Goal: Find specific page/section: Find specific page/section

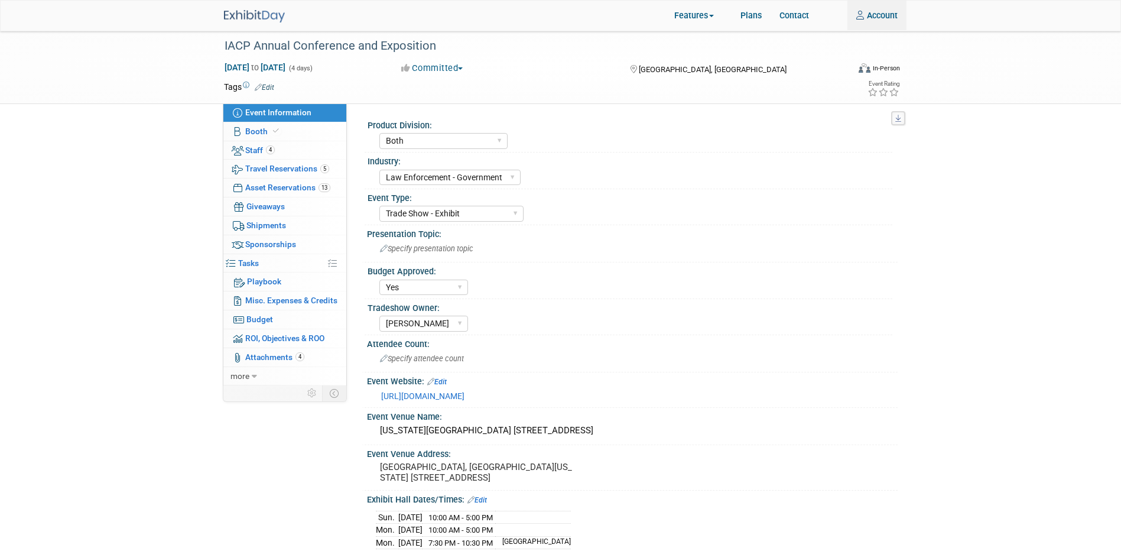
select select "Both"
select select "Law Enforcement - Government"
select select "Trade Show - Exhibit"
select select "Yes"
select select "[PERSON_NAME]"
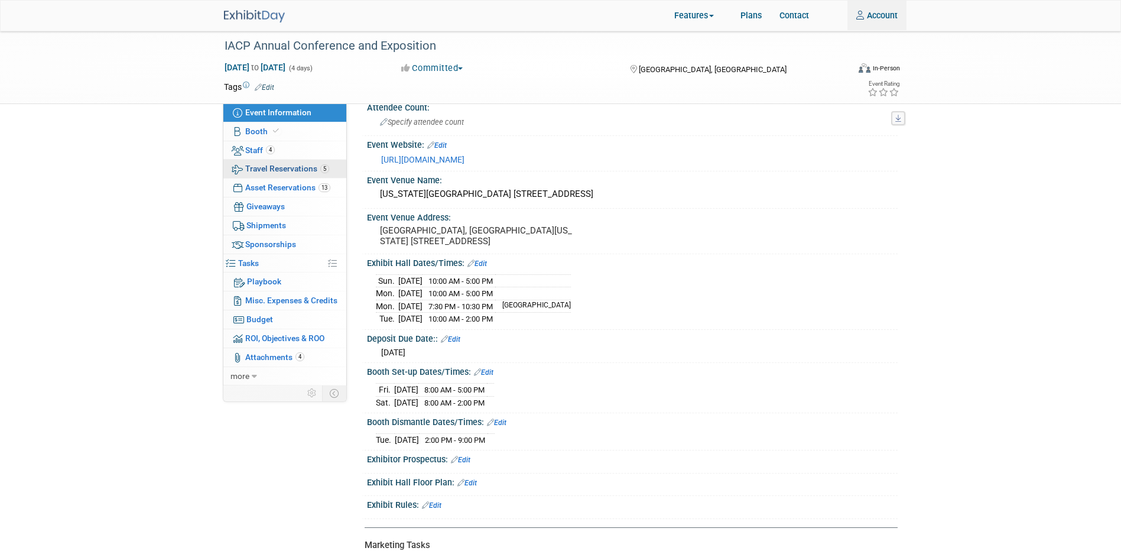
scroll to position [236, 0]
type input "kcastaneda@whooster.com"
click at [305, 171] on span "Travel Reservations 5" at bounding box center [287, 168] width 84 height 9
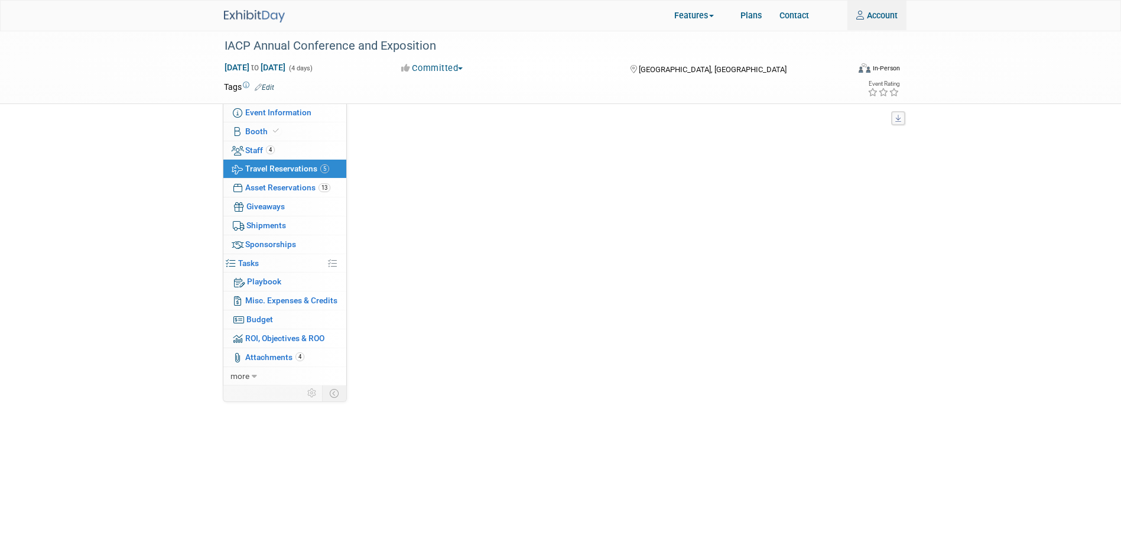
scroll to position [0, 0]
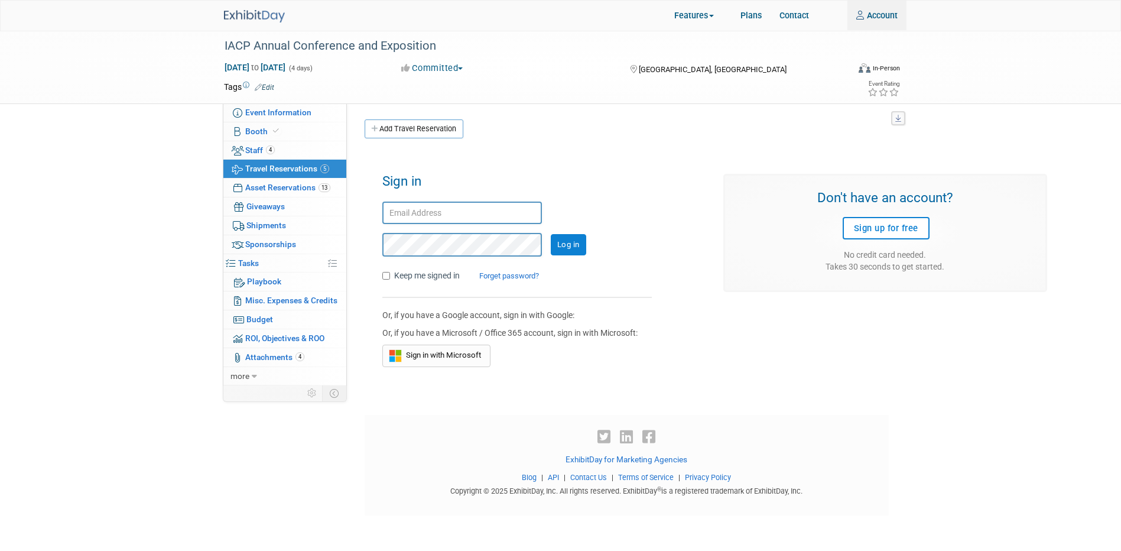
type input "kcastaneda@whooster.com"
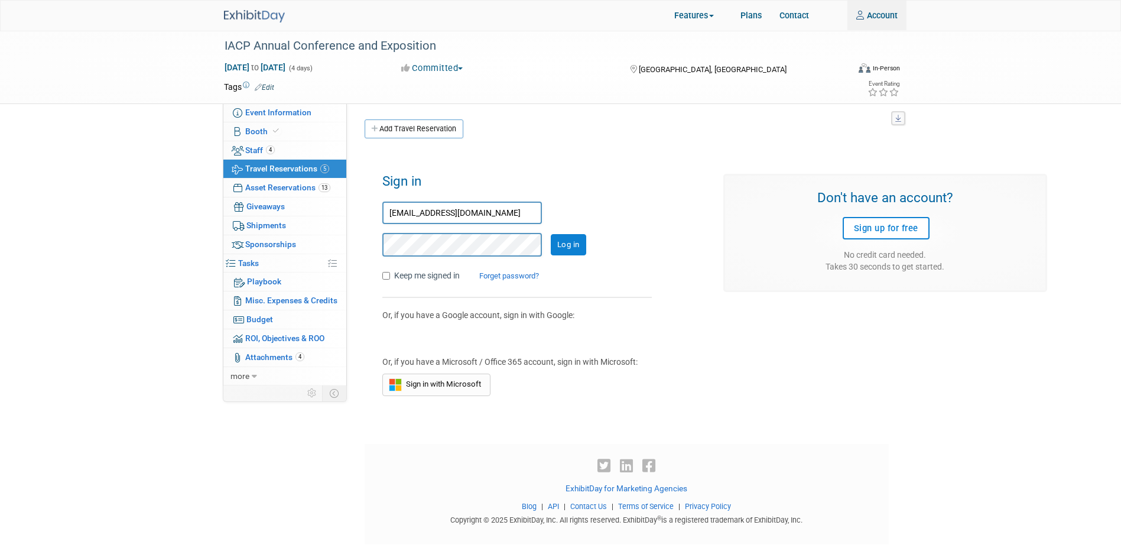
click at [569, 255] on input "Log in" at bounding box center [568, 244] width 35 height 21
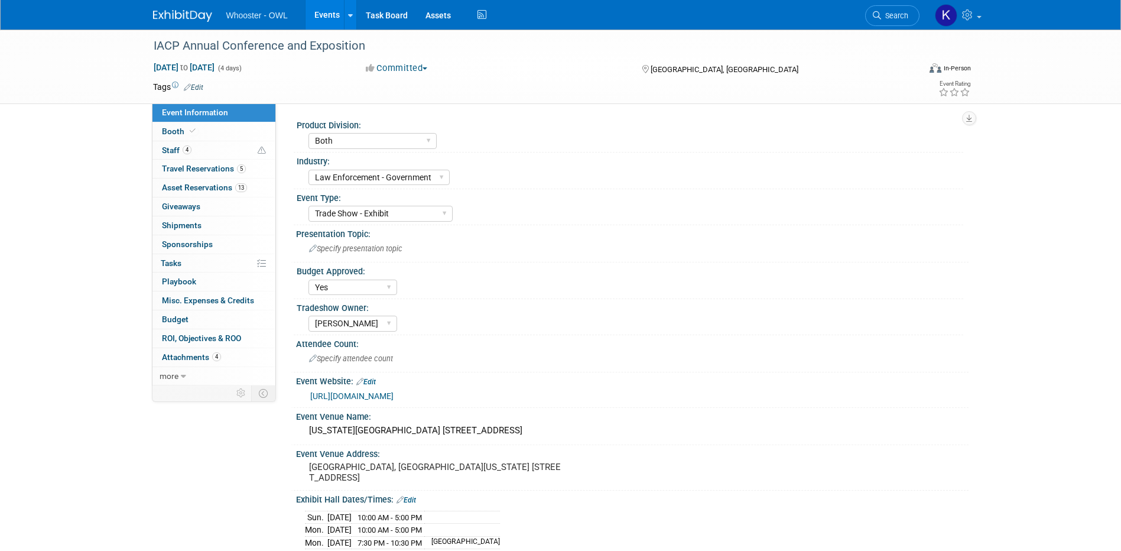
select select "Both"
select select "Law Enforcement - Government"
select select "Trade Show - Exhibit"
select select "Yes"
select select "[PERSON_NAME]"
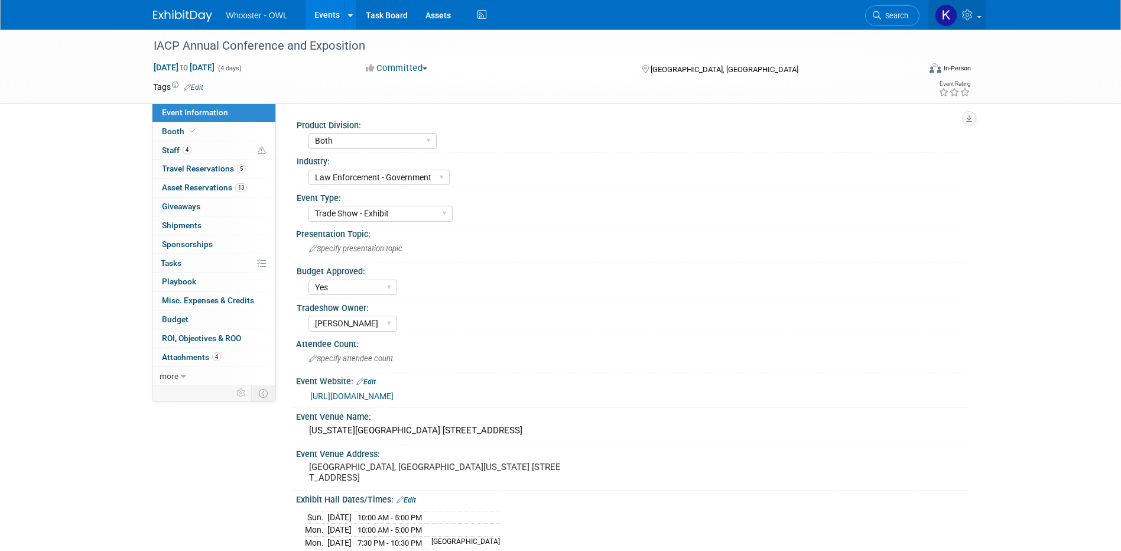
click at [948, 16] on img at bounding box center [946, 15] width 22 height 22
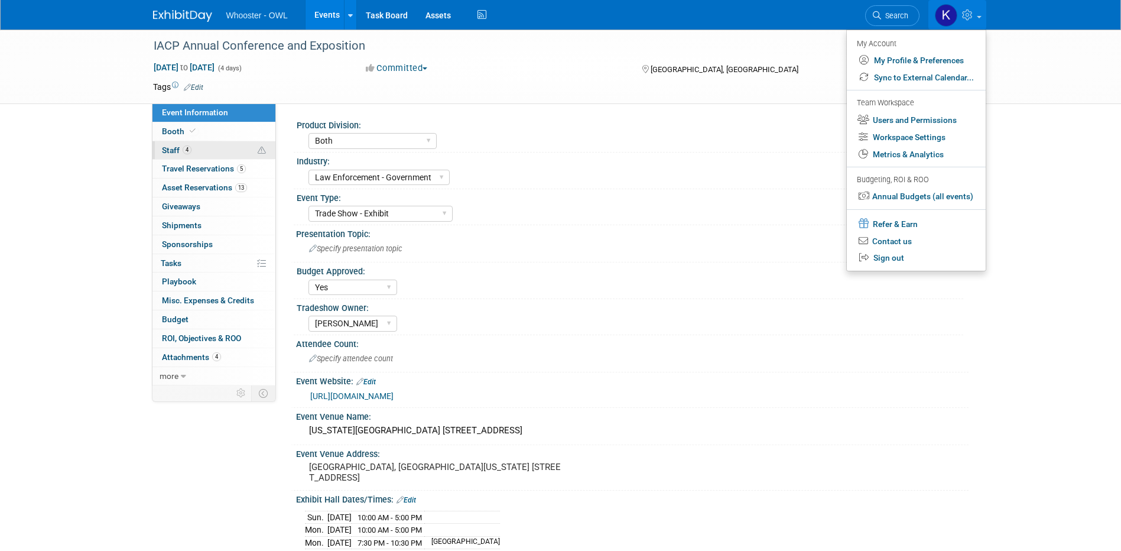
click at [224, 157] on link "4 Staff 4" at bounding box center [213, 150] width 123 height 18
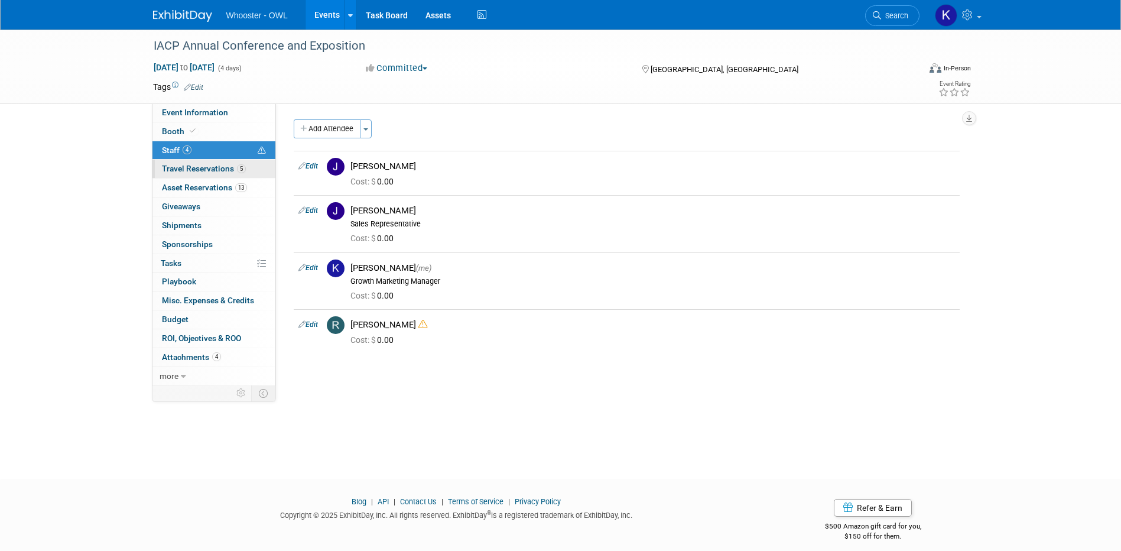
click at [230, 168] on span "Travel Reservations 5" at bounding box center [204, 168] width 84 height 9
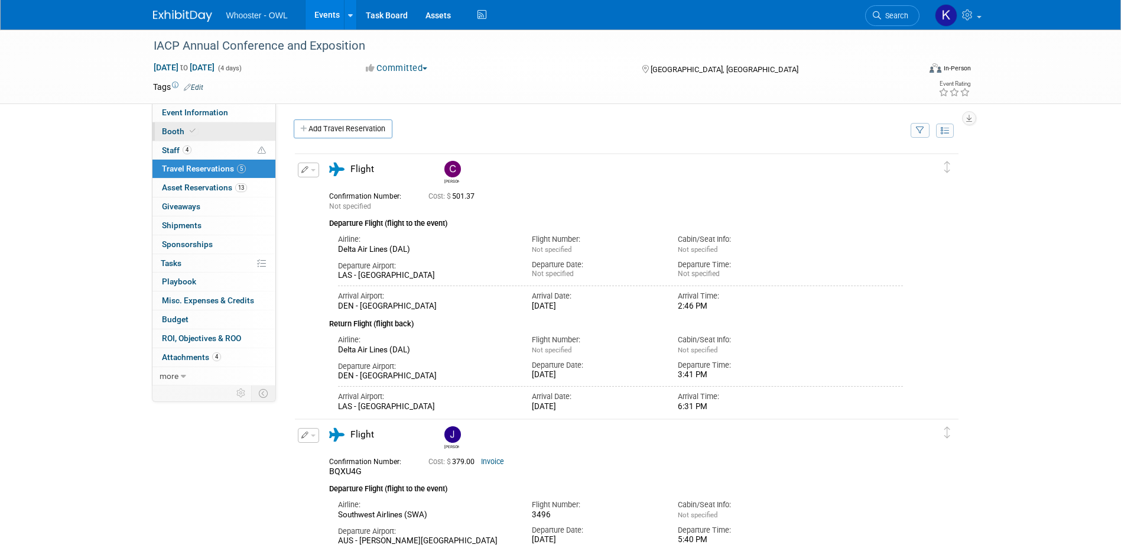
click at [211, 136] on link "Booth" at bounding box center [213, 131] width 123 height 18
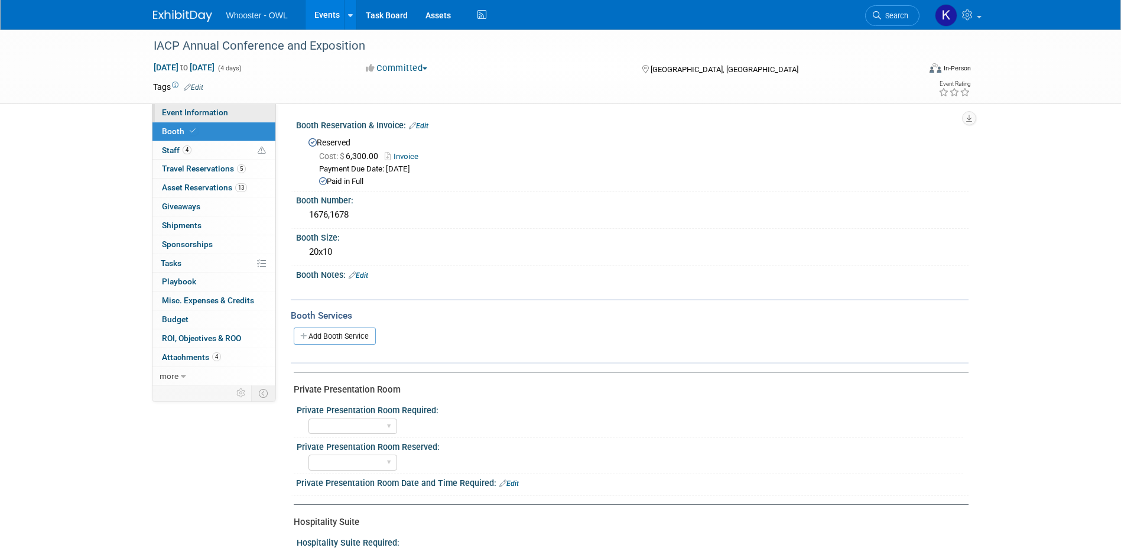
click at [223, 110] on span "Event Information" at bounding box center [195, 112] width 66 height 9
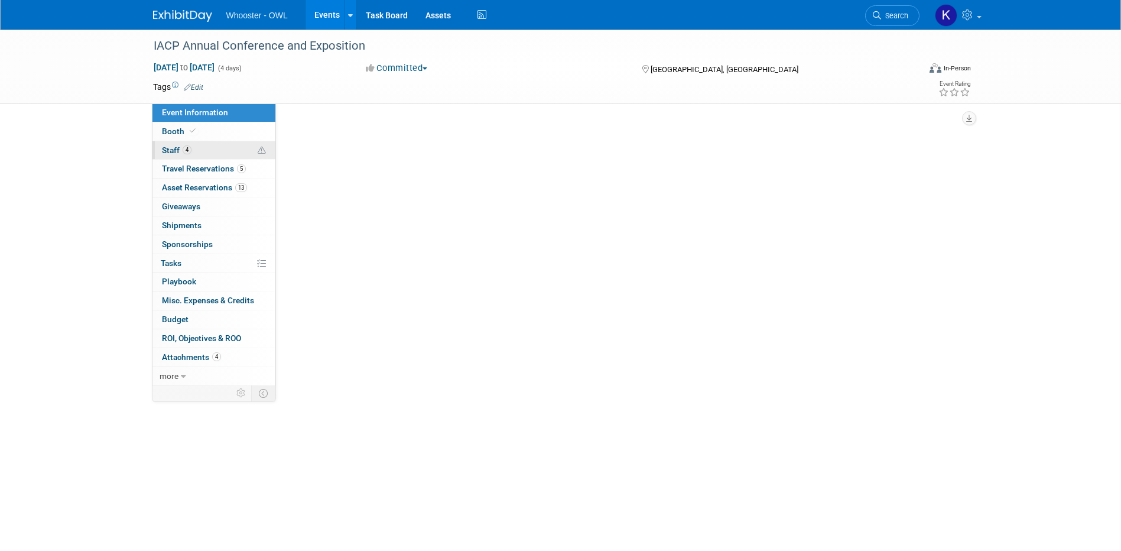
select select "Both"
select select "Law Enforcement - Government"
select select "Trade Show - Exhibit"
select select "Yes"
select select "[PERSON_NAME]"
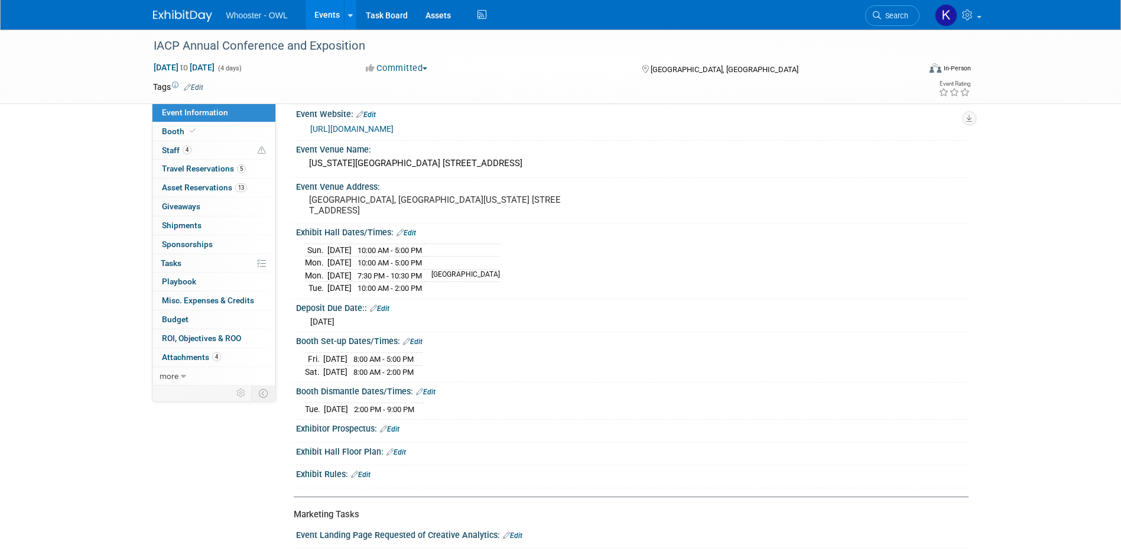
scroll to position [295, 0]
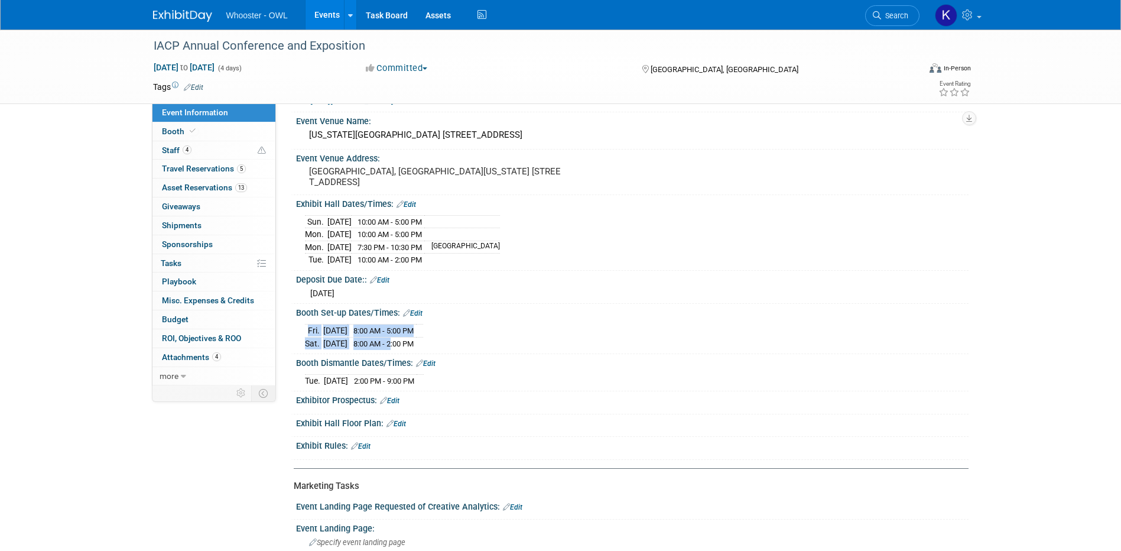
drag, startPoint x: 409, startPoint y: 341, endPoint x: 455, endPoint y: 346, distance: 46.9
click at [455, 346] on div "[DATE] 8:00 AM - 5:00 PM [DATE] 8:00 AM - 2:00 PM" at bounding box center [632, 335] width 655 height 28
click at [706, 179] on div "Event Venue Address: [GEOGRAPHIC_DATA], [GEOGRAPHIC_DATA][US_STATE] [STREET_ADD…" at bounding box center [630, 171] width 678 height 45
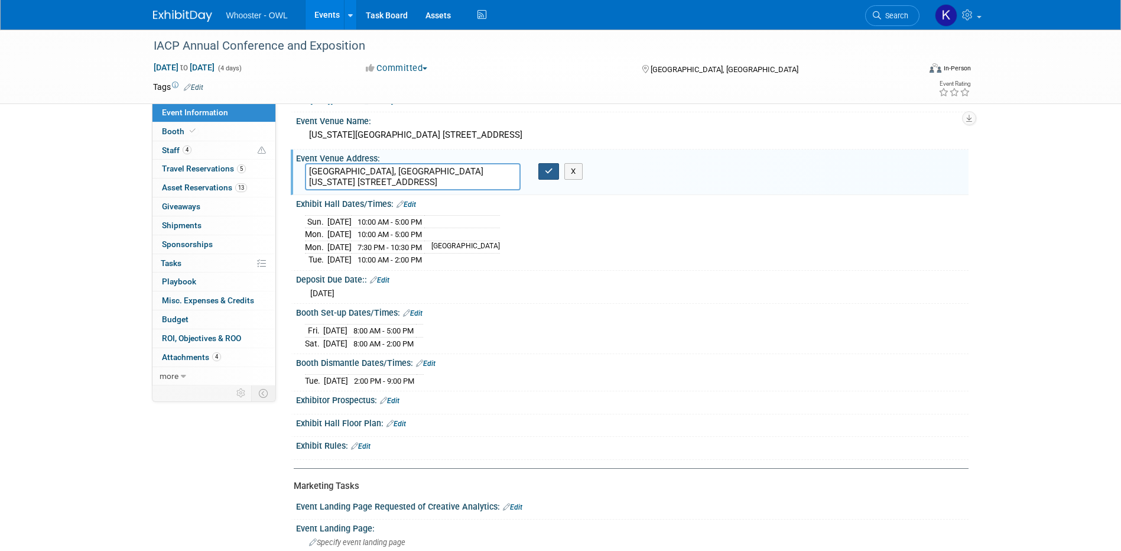
click at [543, 174] on button "button" at bounding box center [548, 171] width 21 height 17
